Goal: Task Accomplishment & Management: Manage account settings

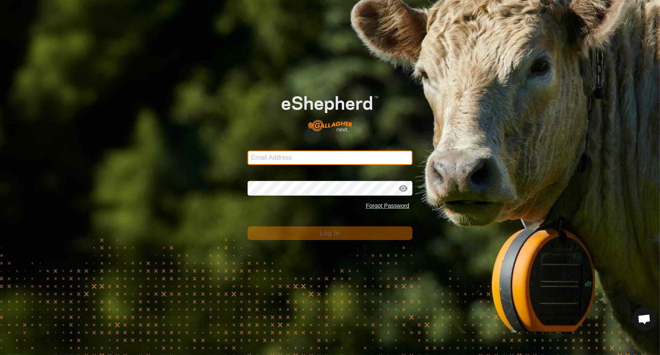
type input "[EMAIL_ADDRESS][DOMAIN_NAME]"
click at [387, 233] on button "Log In" at bounding box center [329, 233] width 165 height 14
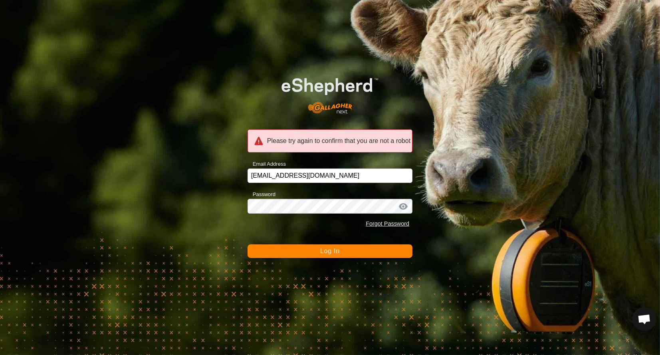
click at [328, 251] on span "Log In" at bounding box center [330, 250] width 20 height 7
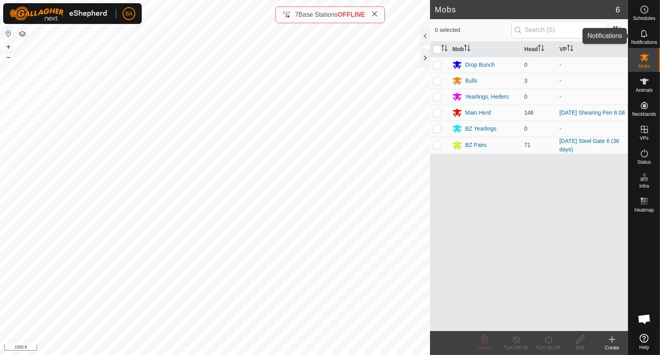
click at [648, 32] on icon at bounding box center [644, 34] width 10 height 10
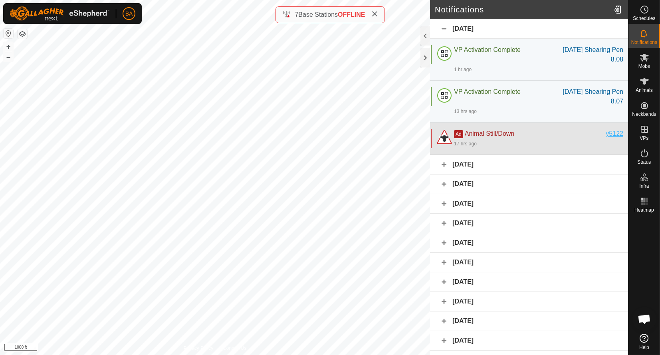
click at [609, 134] on div "y5122" at bounding box center [614, 134] width 18 height 10
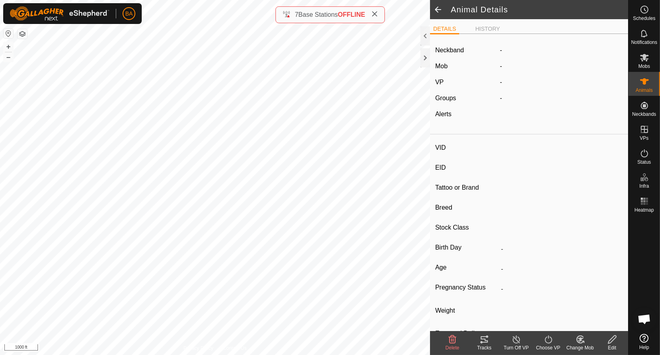
type input "y5122"
type input "-"
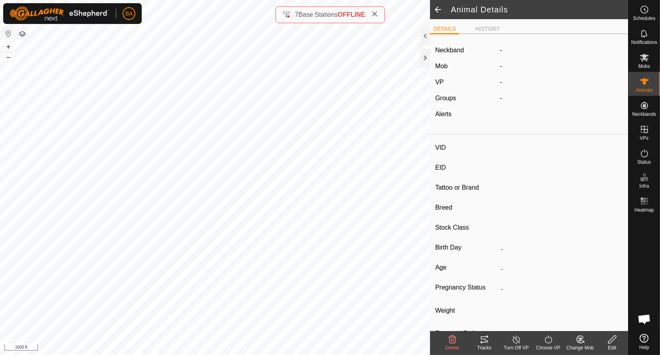
type input "-"
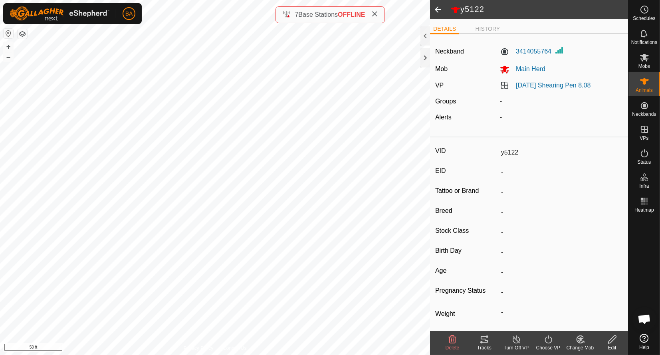
click at [483, 342] on icon at bounding box center [484, 339] width 7 height 6
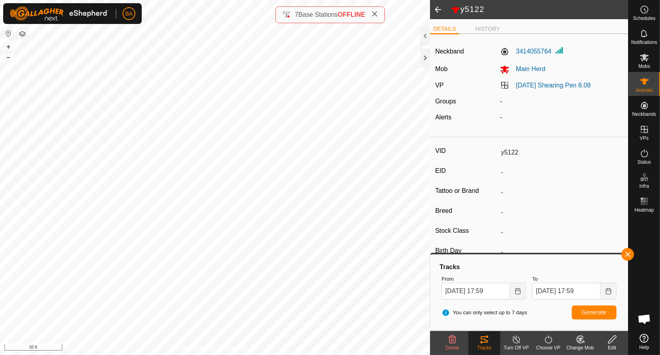
click at [619, 342] on edit-svg-icon at bounding box center [612, 339] width 32 height 10
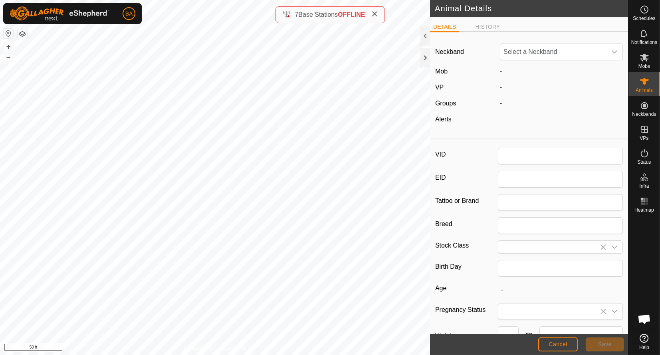
type input "y5122"
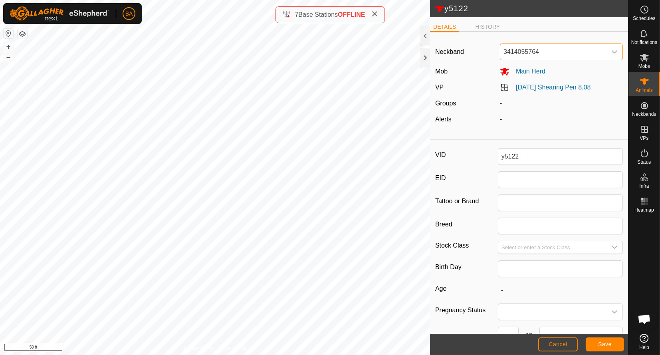
click at [573, 47] on span "3414055764" at bounding box center [553, 52] width 106 height 16
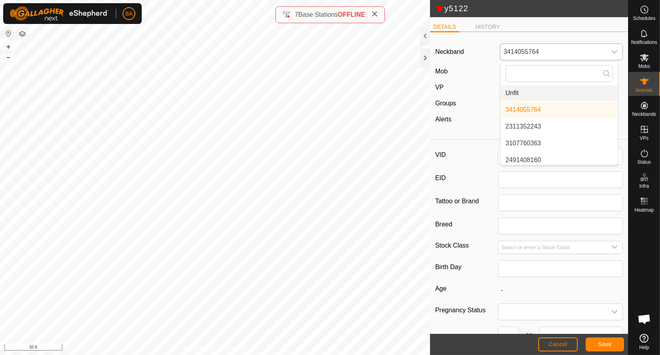
click at [524, 90] on li "Unfit" at bounding box center [558, 93] width 117 height 16
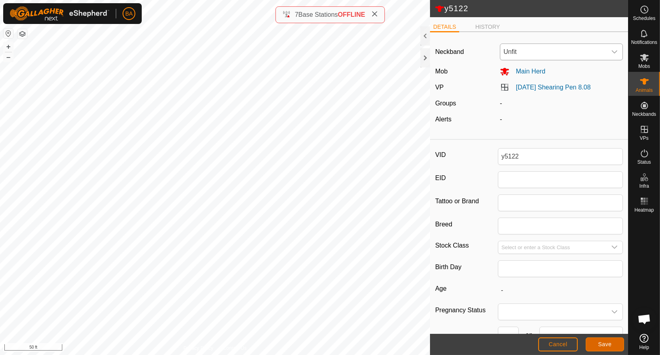
click at [608, 339] on button "Save" at bounding box center [604, 344] width 38 height 14
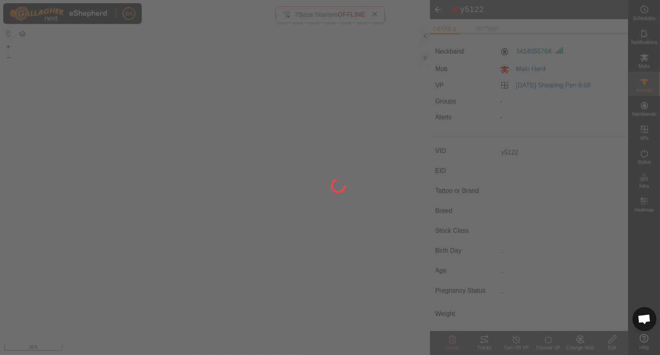
type input "-"
type input "0 kg"
type input "-"
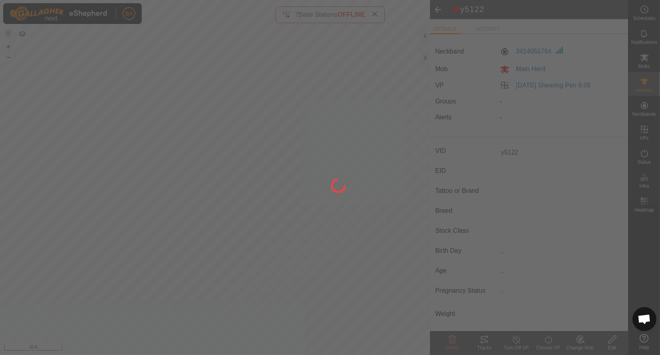
type input "-"
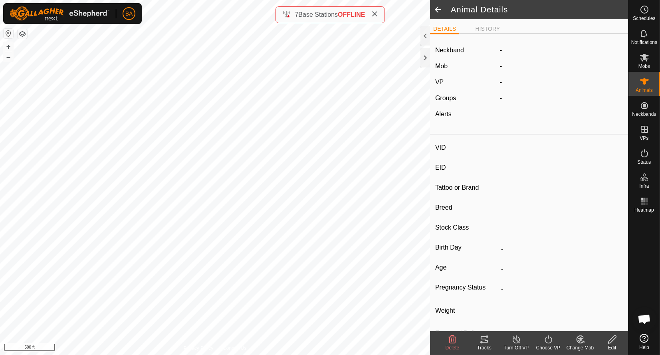
type input "0147"
type input "-"
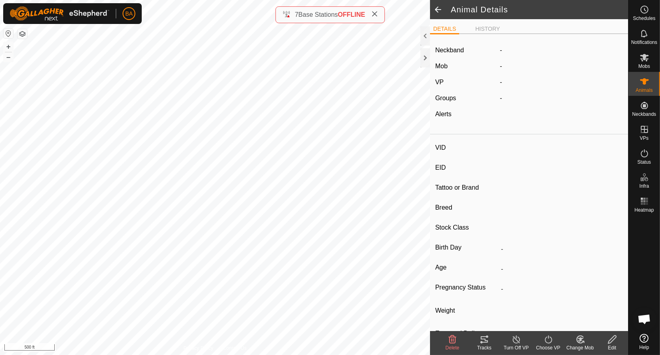
type input "-"
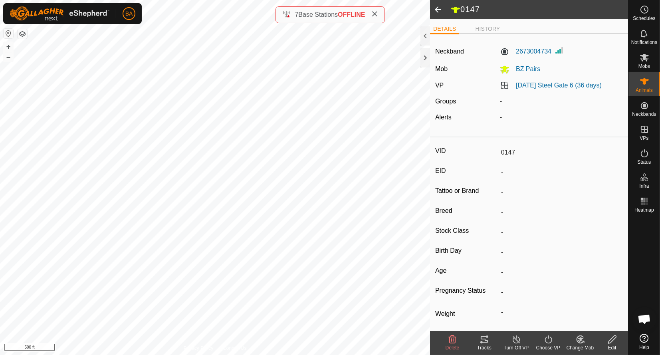
click at [489, 336] on tracks-svg-icon at bounding box center [484, 339] width 32 height 10
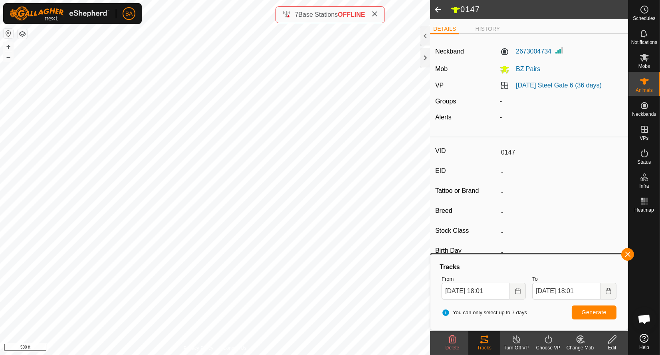
click at [610, 346] on div "Edit" at bounding box center [612, 347] width 32 height 7
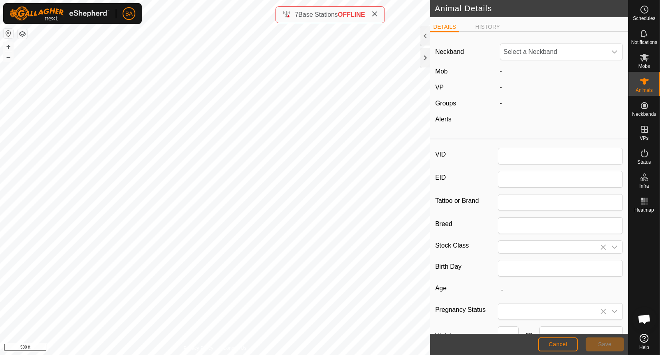
type input "0147"
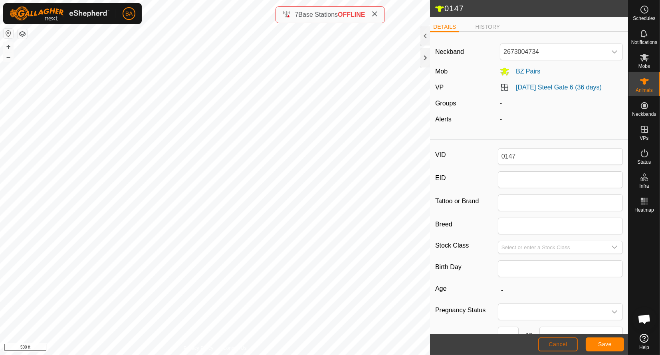
click at [564, 344] on span "Cancel" at bounding box center [557, 344] width 19 height 6
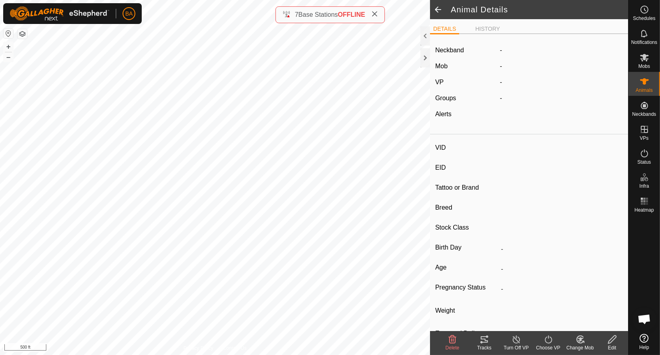
type input "0147"
type input "-"
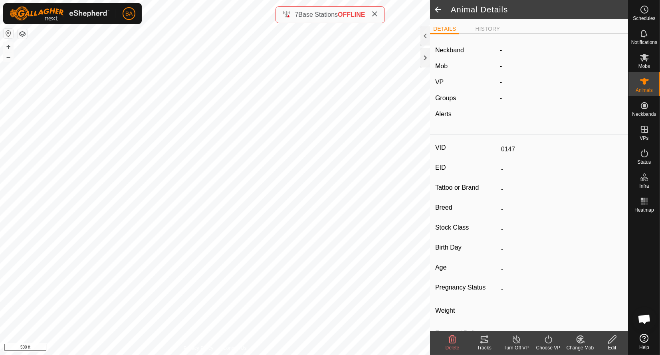
type input "-"
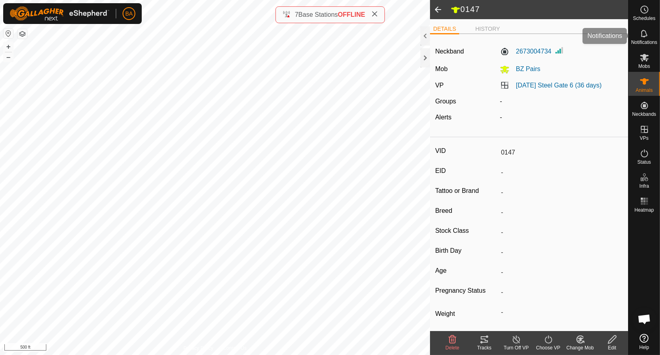
click at [643, 34] on icon at bounding box center [644, 34] width 10 height 10
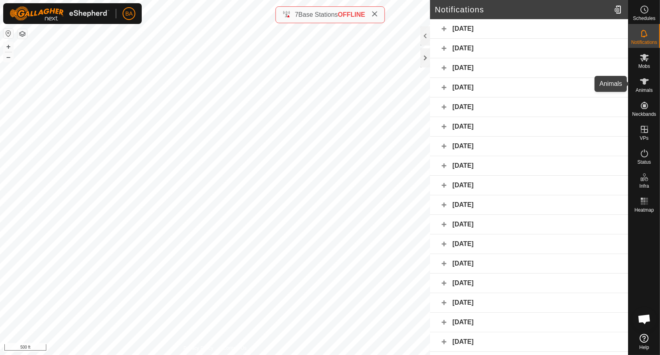
click at [649, 77] on icon at bounding box center [644, 82] width 10 height 10
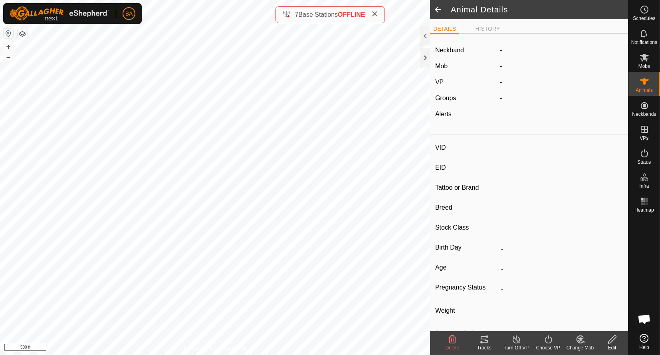
type input "0147"
type input "-"
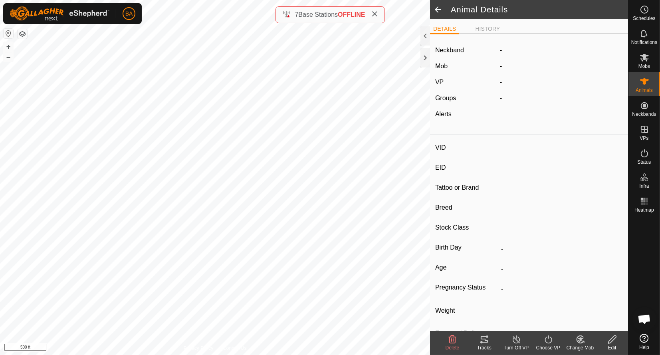
type input "-"
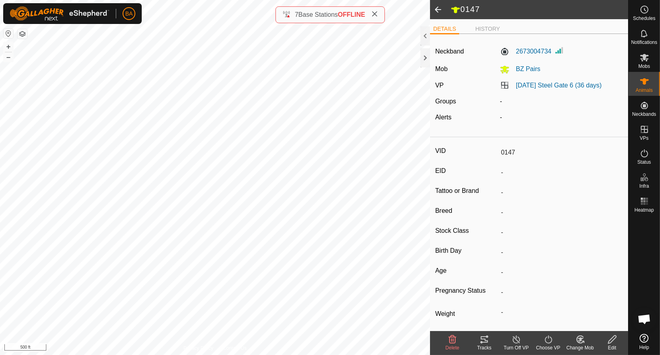
click at [442, 10] on span at bounding box center [438, 9] width 16 height 19
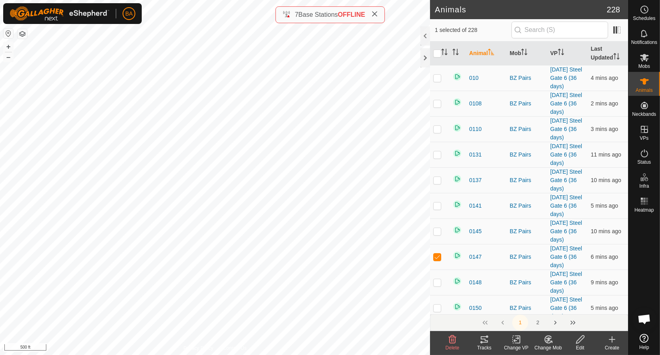
checkbox input "true"
